Goal: Transaction & Acquisition: Purchase product/service

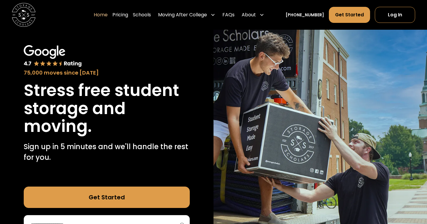
scroll to position [54, 0]
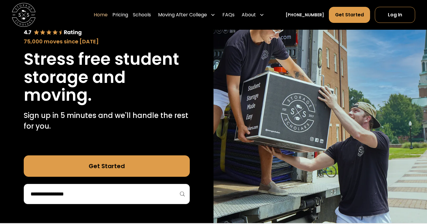
click at [126, 168] on link "Get Started" at bounding box center [107, 165] width 166 height 21
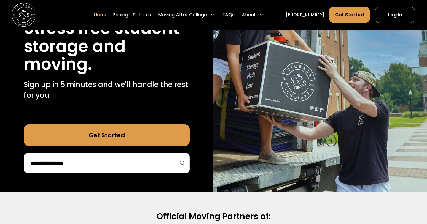
scroll to position [101, 0]
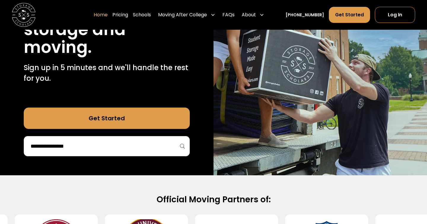
click at [111, 150] on input "search" at bounding box center [107, 146] width 154 height 10
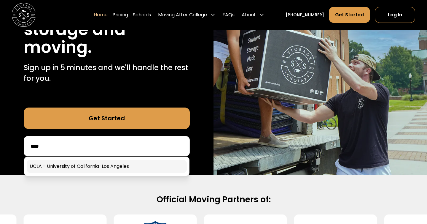
type input "****"
click at [112, 166] on link at bounding box center [107, 166] width 160 height 13
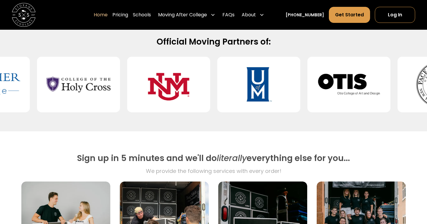
scroll to position [259, 0]
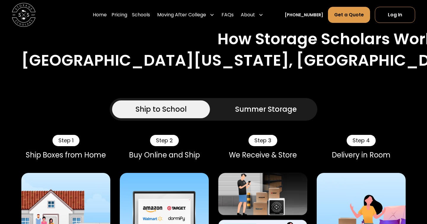
scroll to position [342, 0]
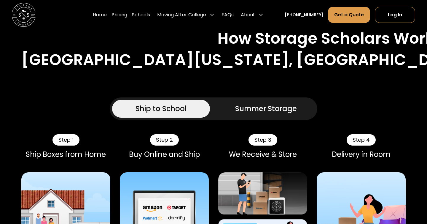
click at [237, 103] on div "Summer Storage" at bounding box center [266, 108] width 62 height 11
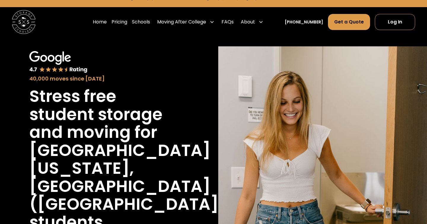
scroll to position [0, 0]
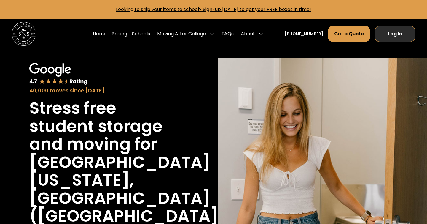
click at [388, 32] on link "Log In" at bounding box center [395, 34] width 40 height 16
